Goal: Check status: Check status

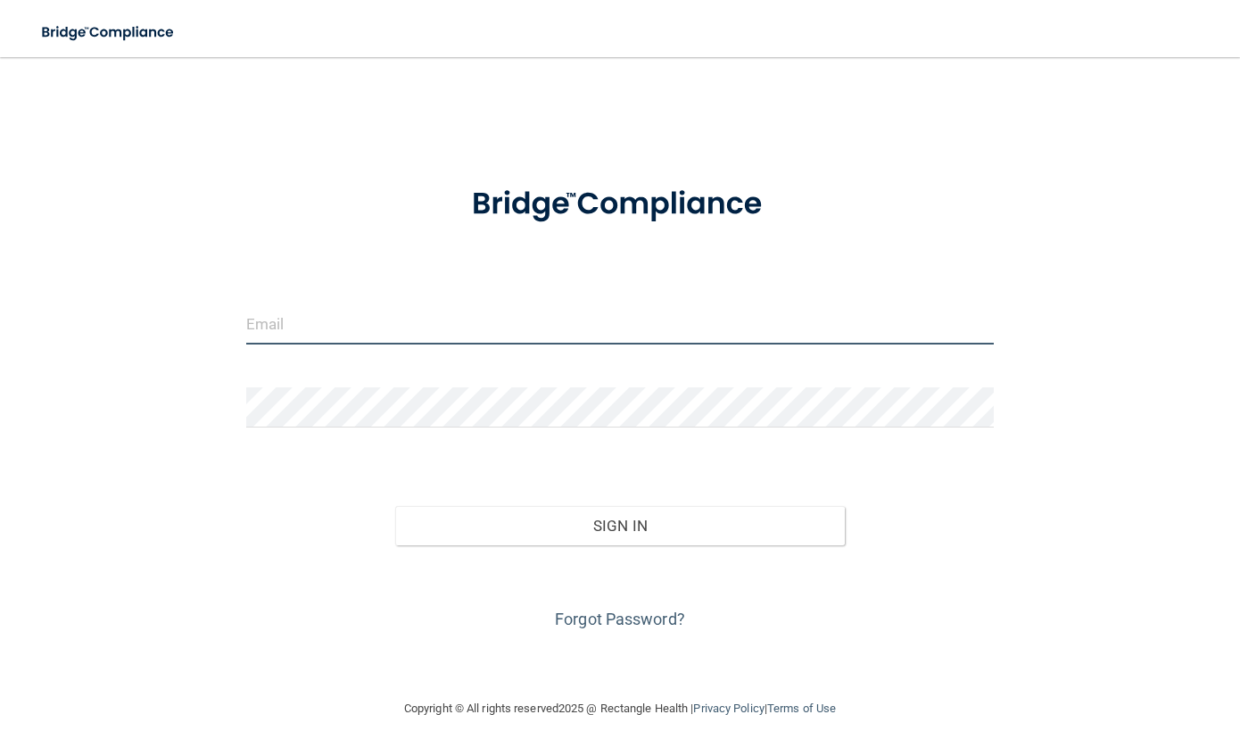
click at [383, 316] on input "email" at bounding box center [620, 324] width 748 height 40
type input "[EMAIL_ADDRESS][DOMAIN_NAME]"
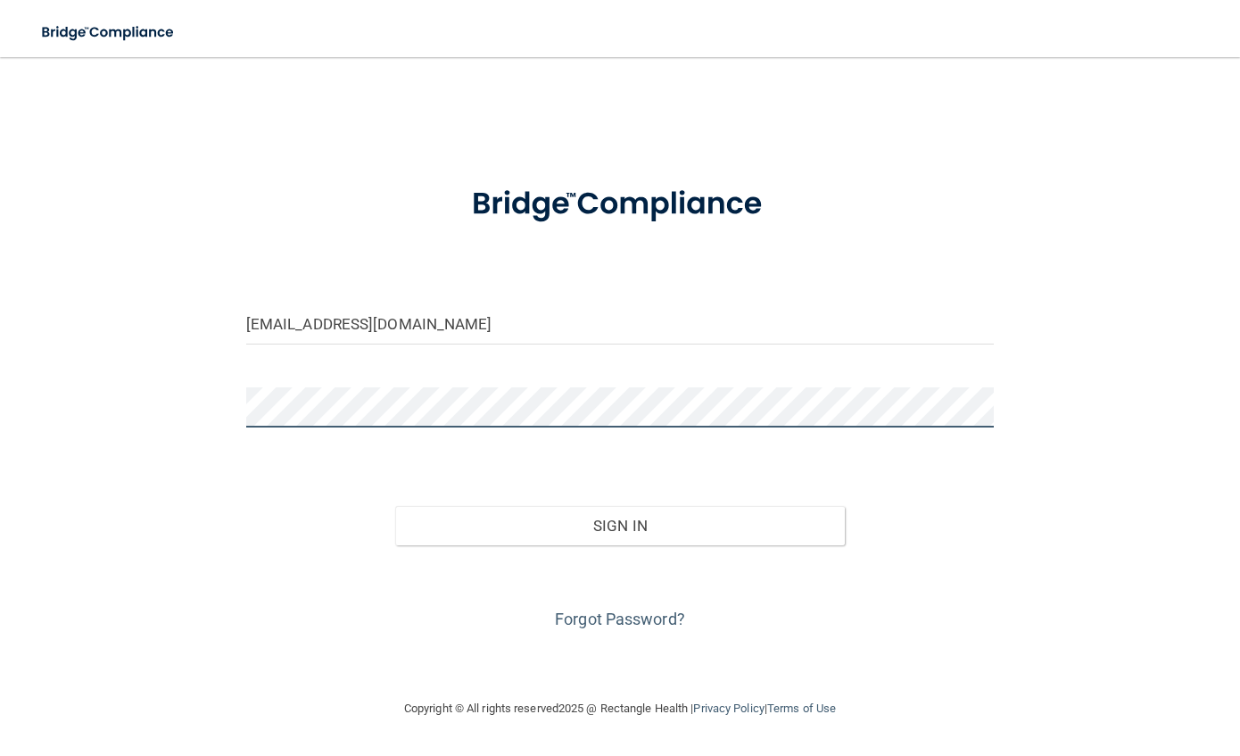
click at [395, 506] on button "Sign In" at bounding box center [619, 525] width 449 height 39
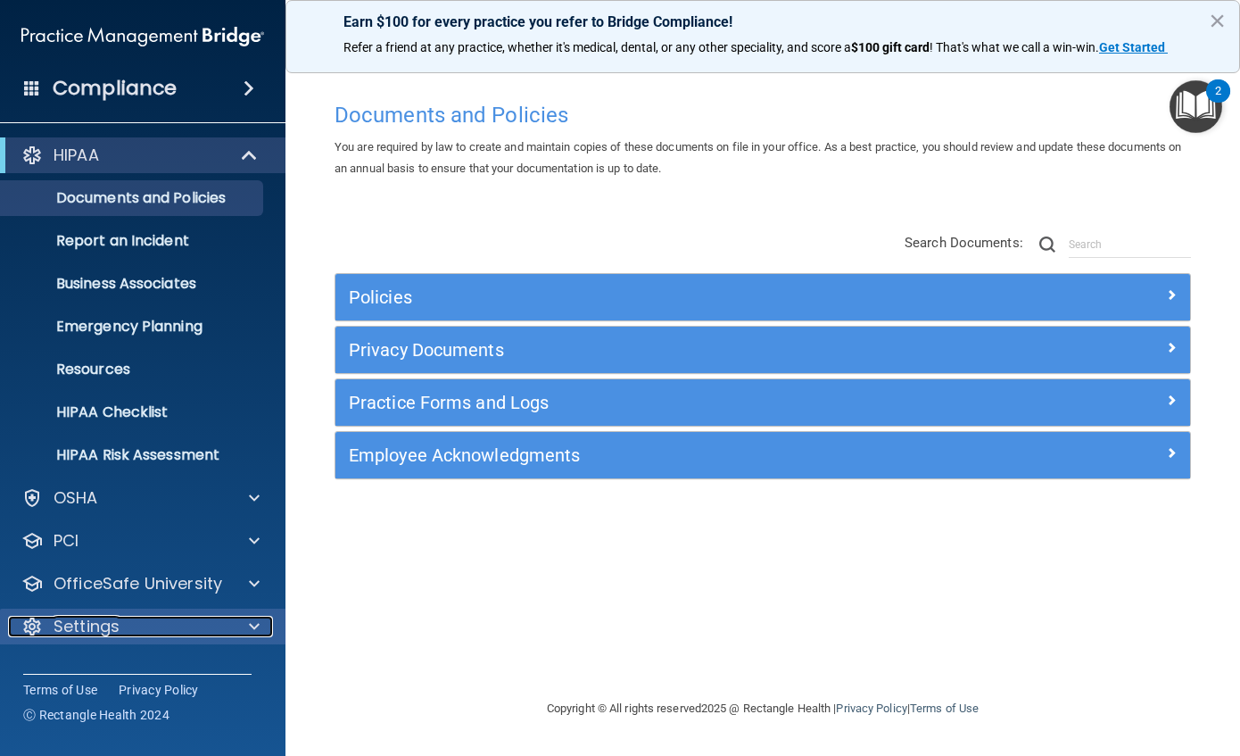
click at [256, 631] on span at bounding box center [254, 626] width 11 height 21
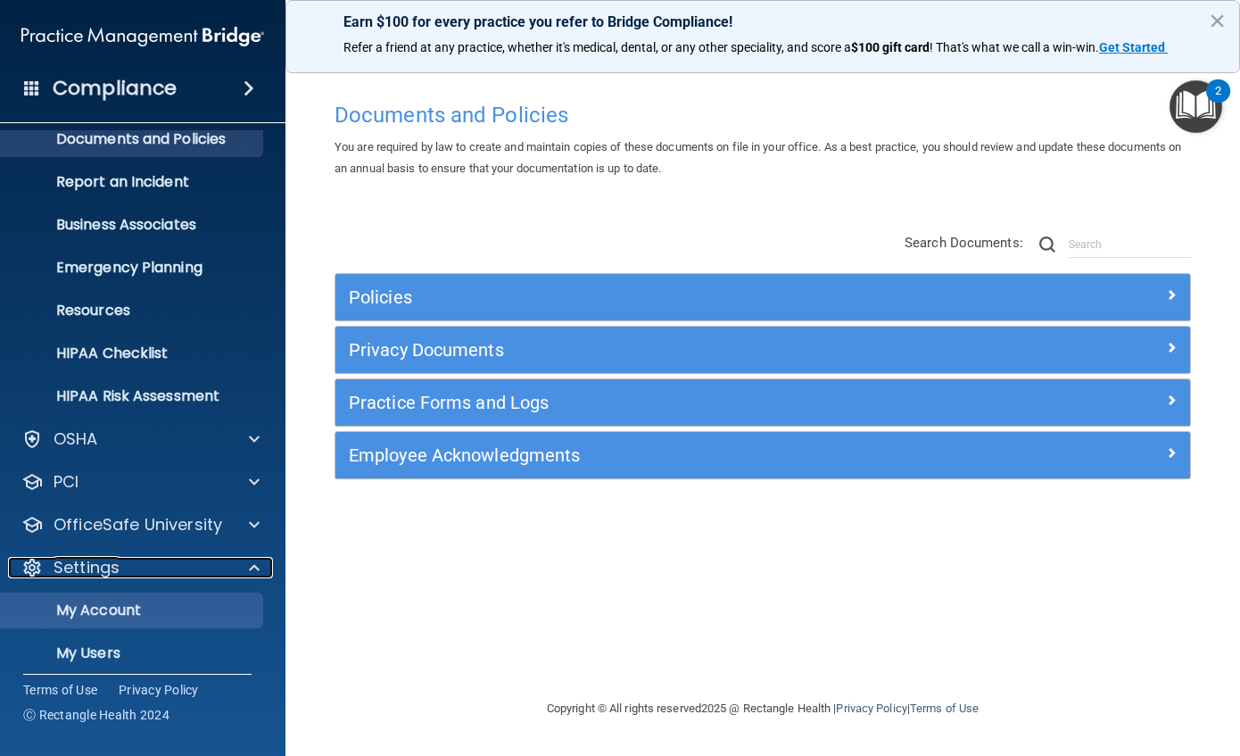
scroll to position [156, 0]
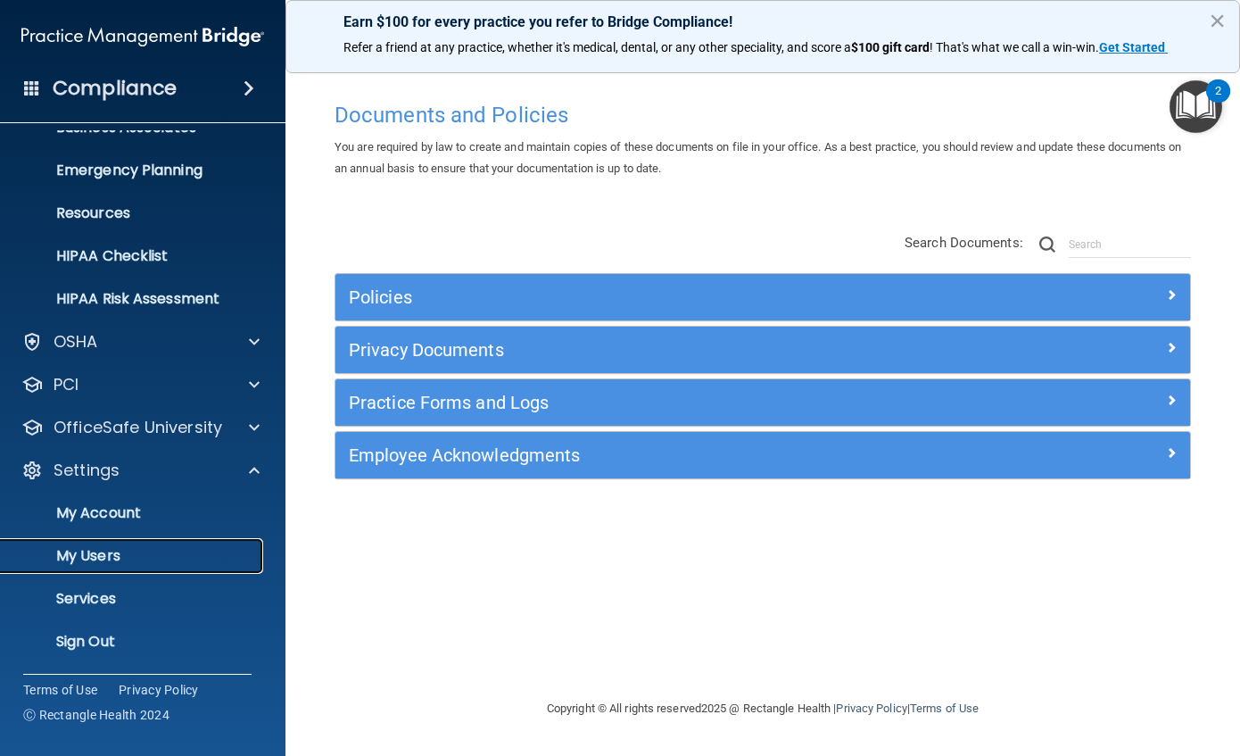
click at [98, 553] on p "My Users" at bounding box center [134, 556] width 244 height 18
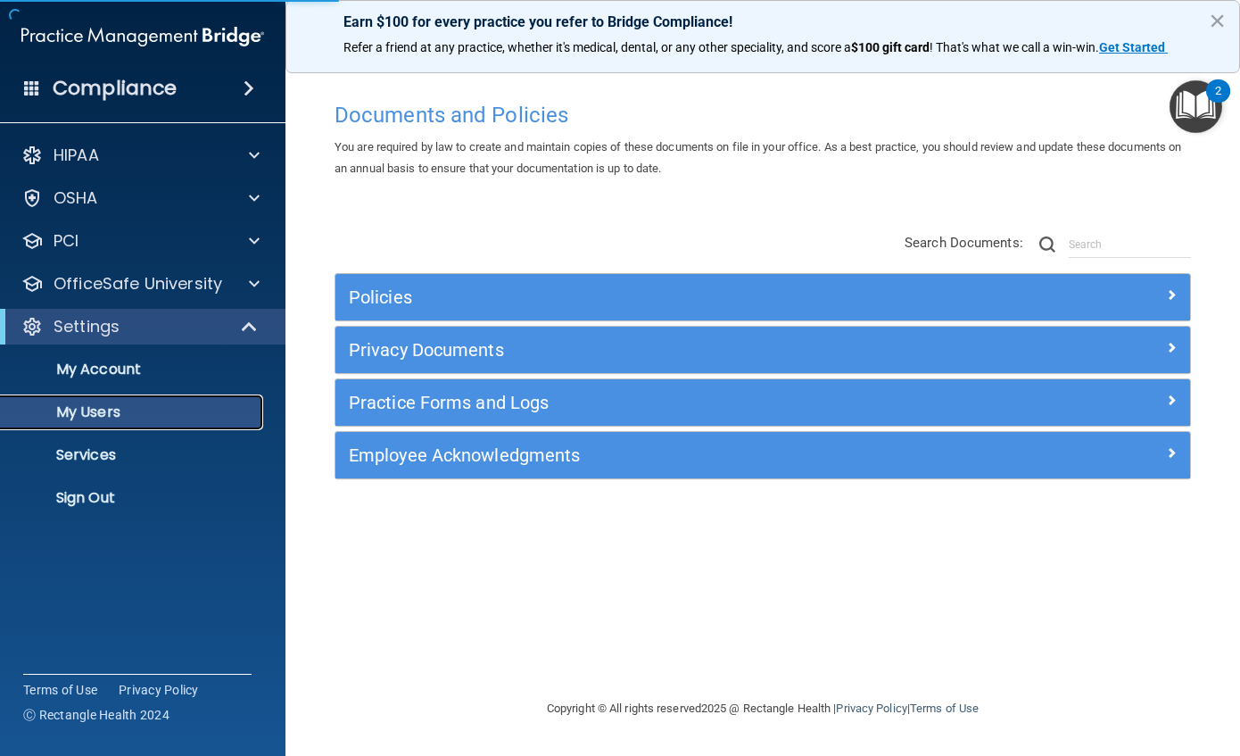
select select "20"
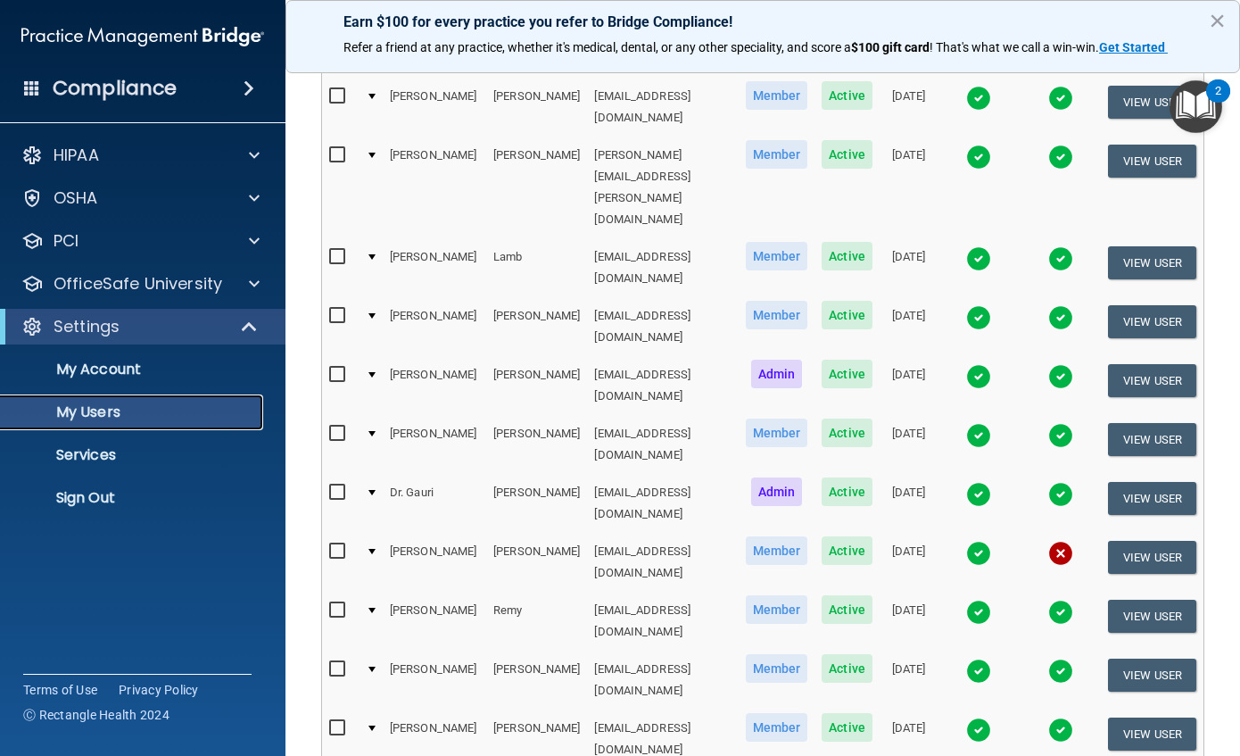
scroll to position [535, 0]
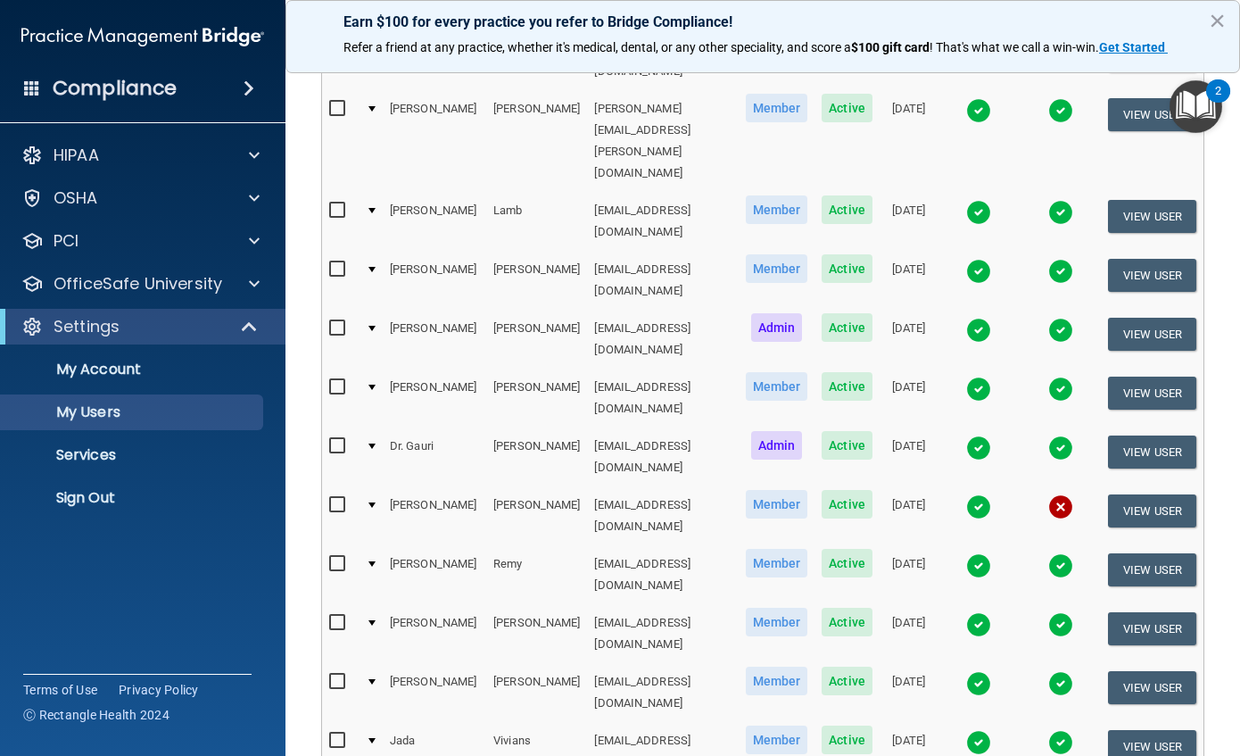
click at [980, 671] on img at bounding box center [978, 683] width 25 height 25
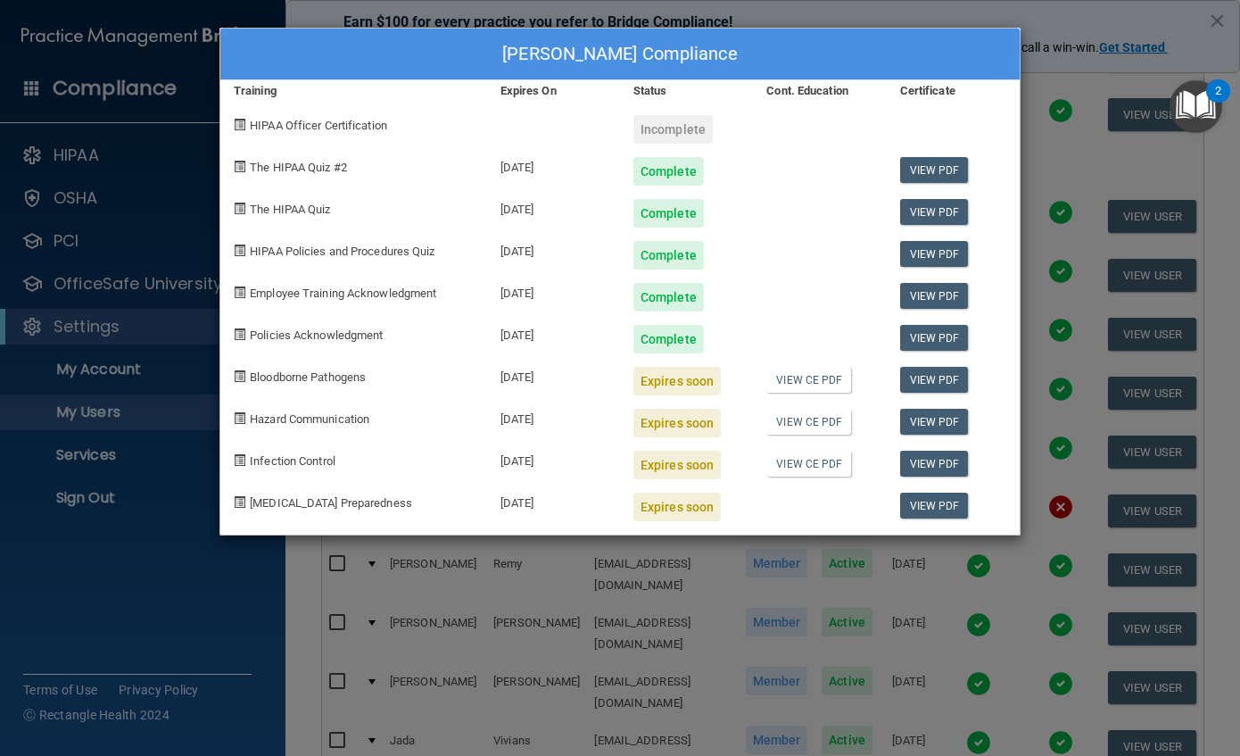
click at [1123, 12] on div "[PERSON_NAME] Compliance Training Expires On Status Cont. Education Certificate…" at bounding box center [620, 378] width 1240 height 756
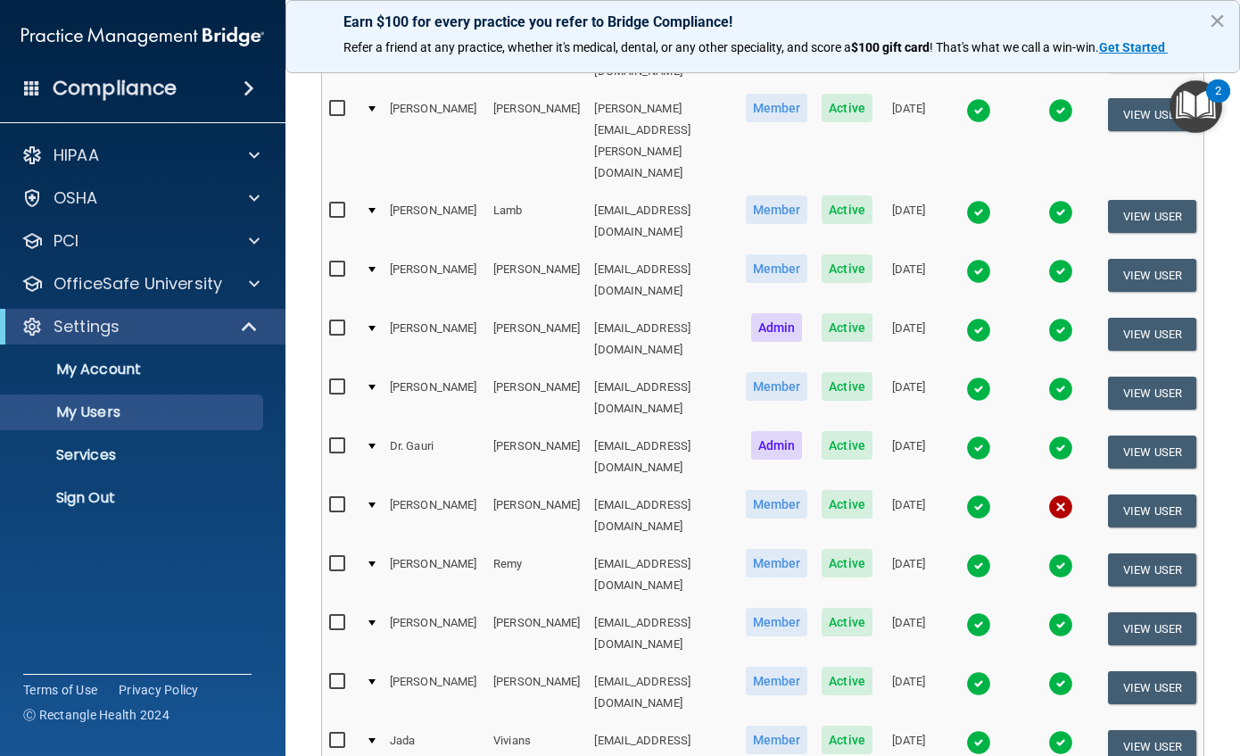
click at [974, 318] on img at bounding box center [978, 330] width 25 height 25
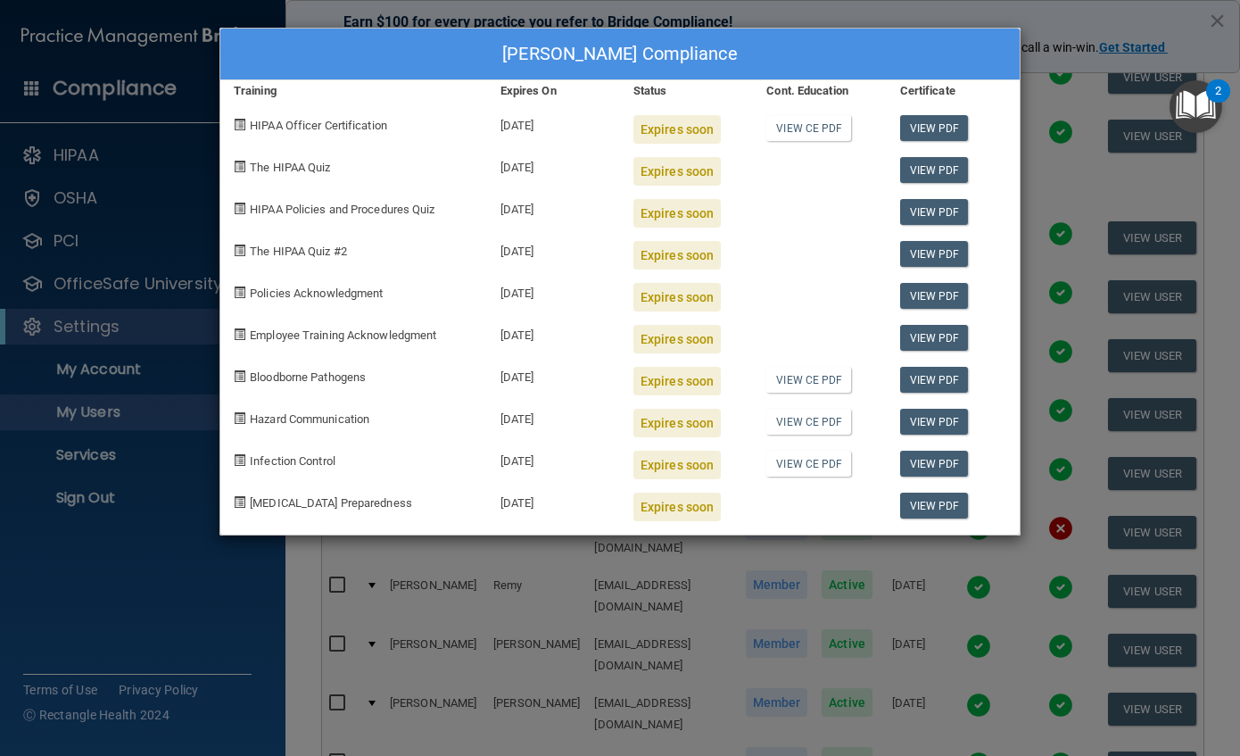
click at [1059, 21] on div "[PERSON_NAME] Compliance Training Expires On Status Cont. Education Certificate…" at bounding box center [620, 378] width 1240 height 756
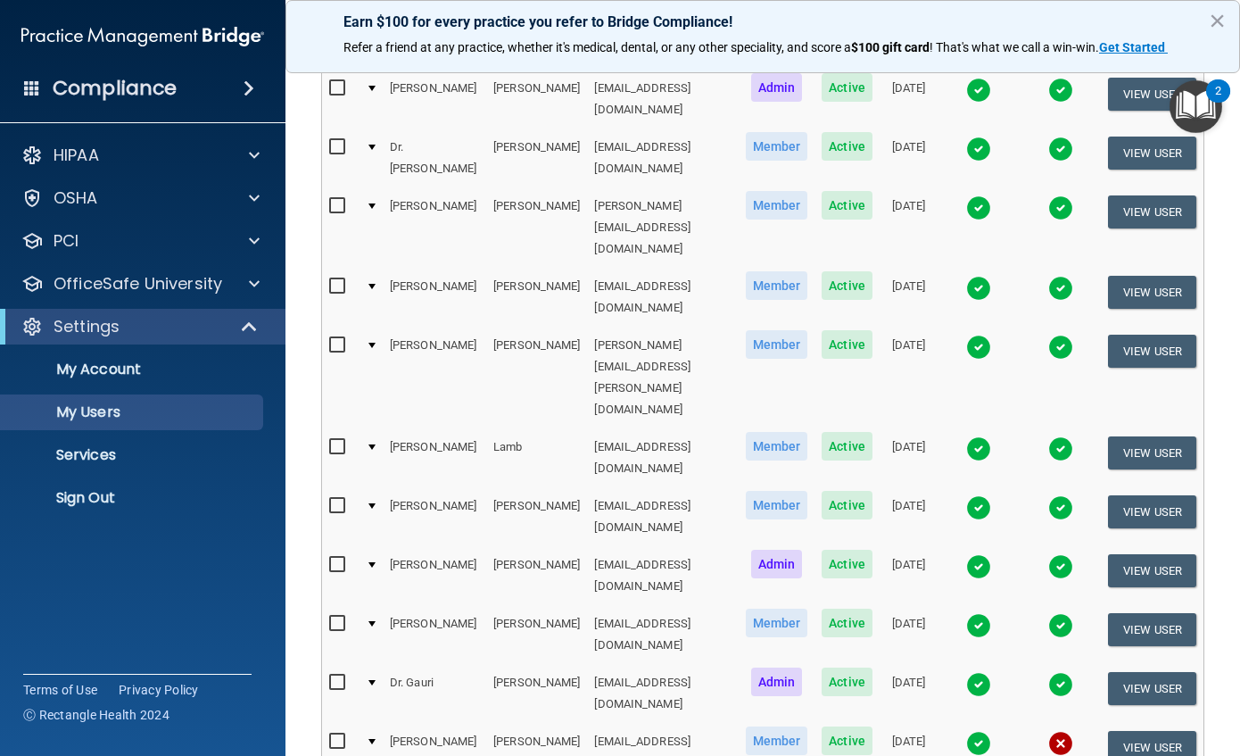
scroll to position [268, 0]
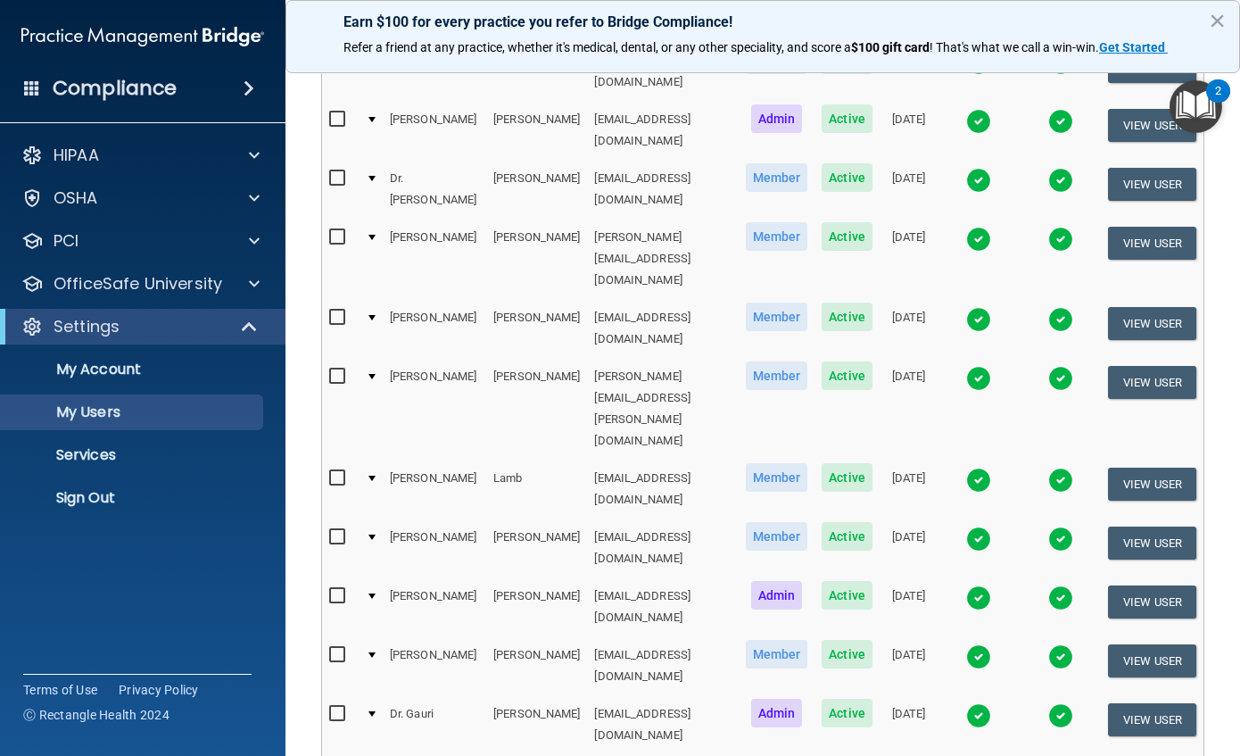
click at [985, 227] on img at bounding box center [978, 239] width 25 height 25
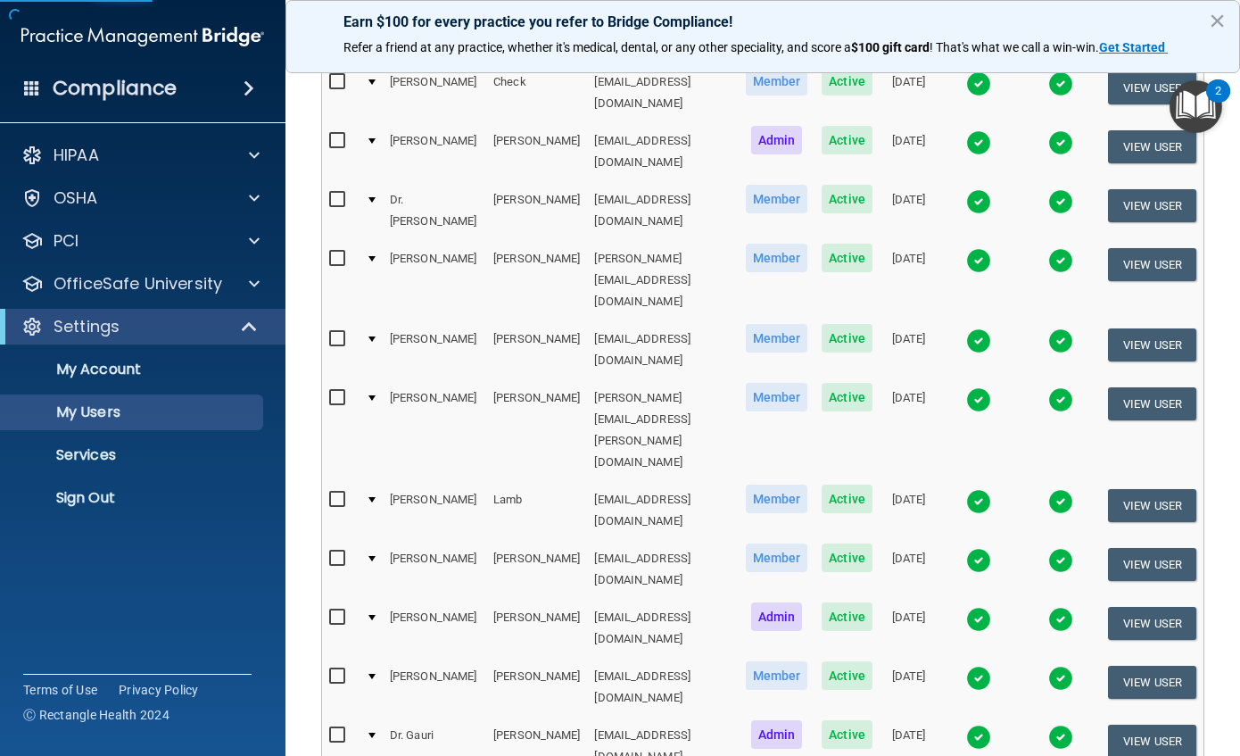
click at [985, 248] on img at bounding box center [978, 260] width 25 height 25
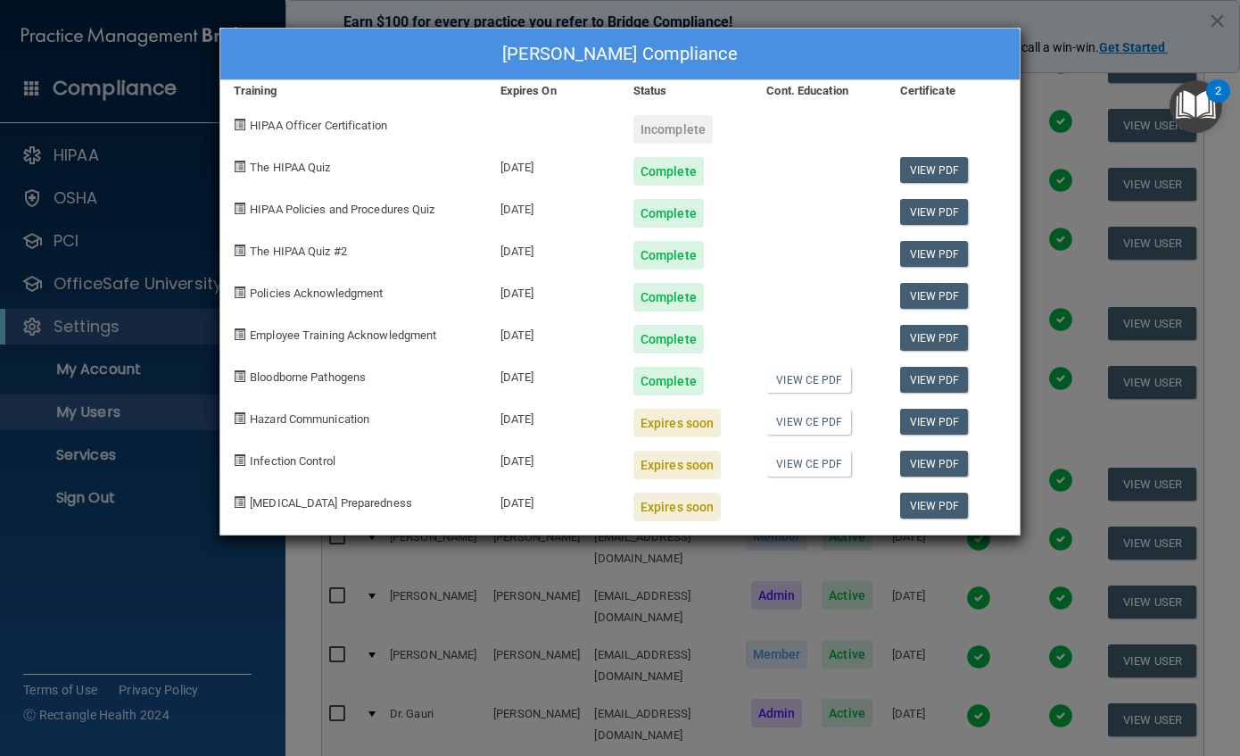
click at [1047, 10] on div "[PERSON_NAME] Compliance Training Expires On Status Cont. Education Certificate…" at bounding box center [620, 378] width 1240 height 756
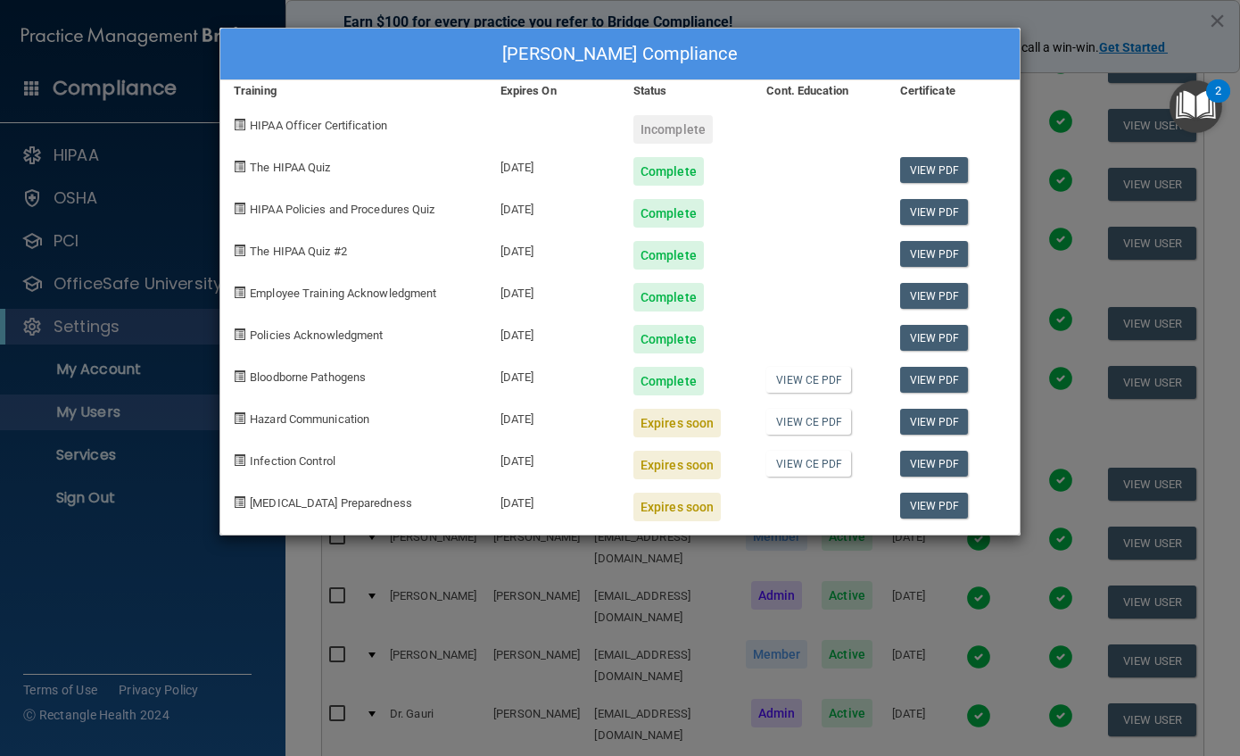
click at [1047, 10] on div "[PERSON_NAME] Compliance Training Expires On Status Cont. Education Certificate…" at bounding box center [620, 378] width 1240 height 756
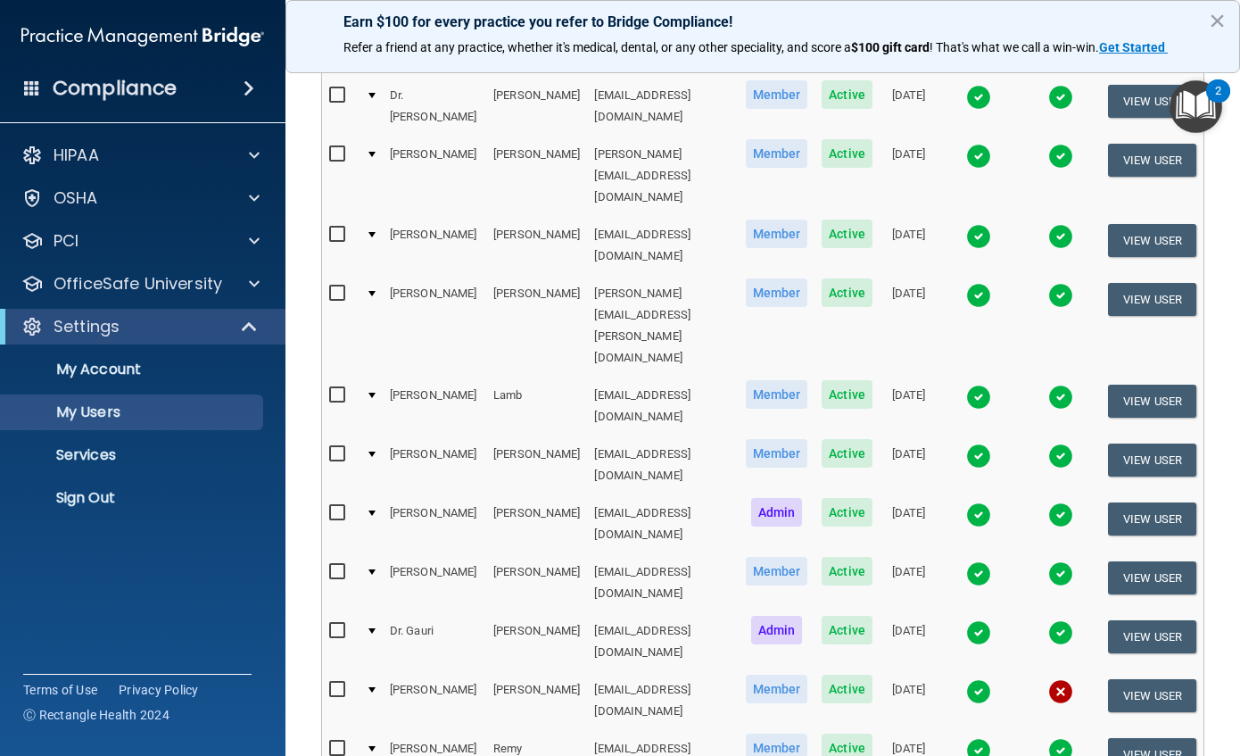
scroll to position [0, 0]
